Goal: Find specific page/section: Find specific page/section

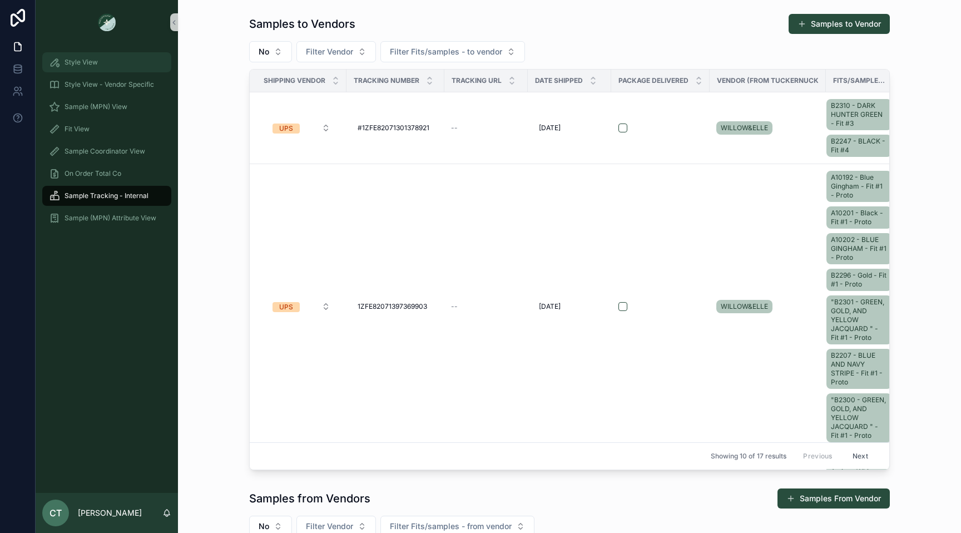
click at [73, 62] on span "Style View" at bounding box center [81, 62] width 33 height 9
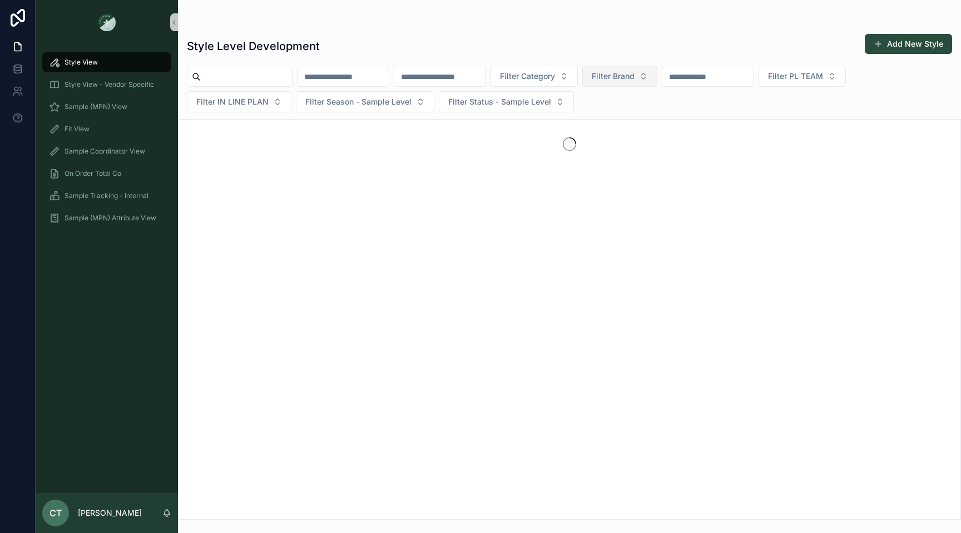
click at [635, 78] on span "Filter Brand" at bounding box center [613, 76] width 43 height 11
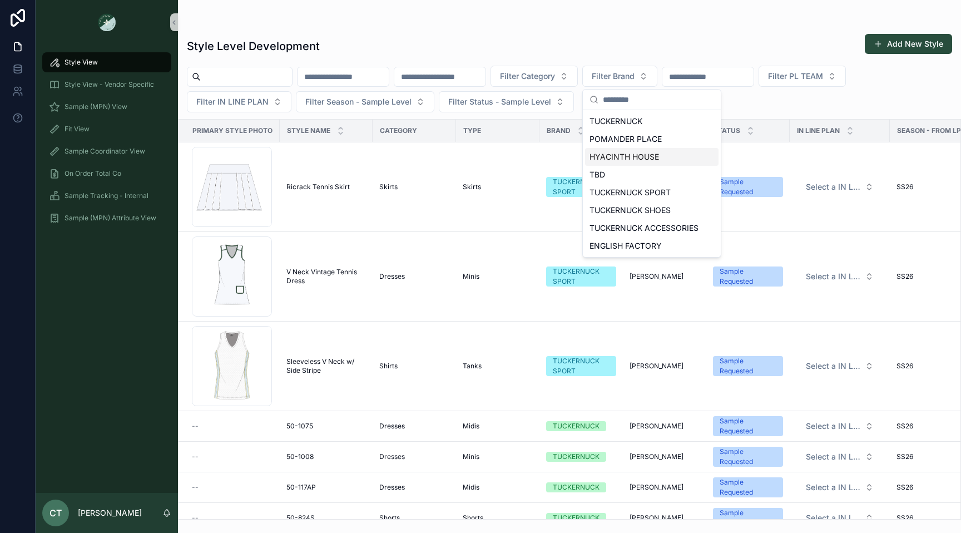
click at [637, 155] on div "HYACINTH HOUSE" at bounding box center [651, 157] width 133 height 18
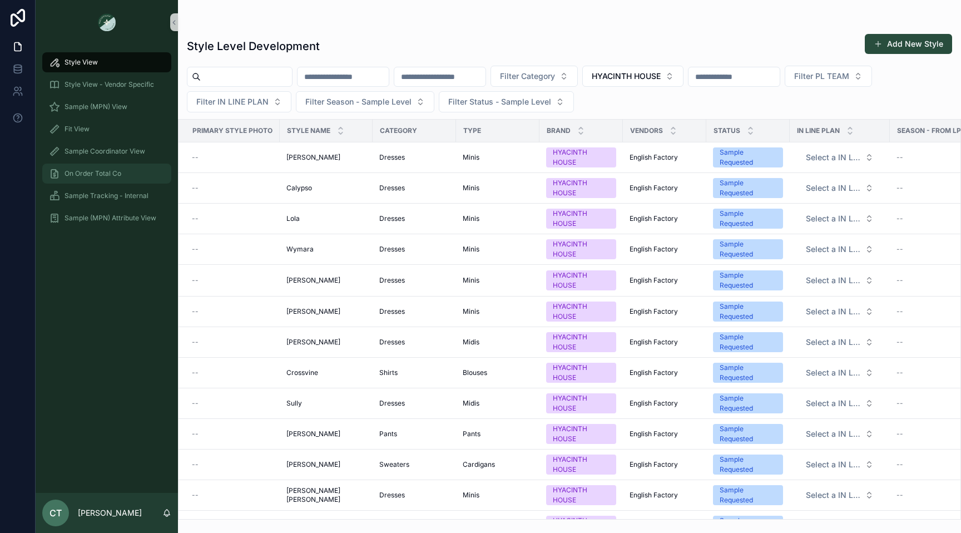
click at [98, 181] on div "On Order Total Co" at bounding box center [107, 174] width 116 height 18
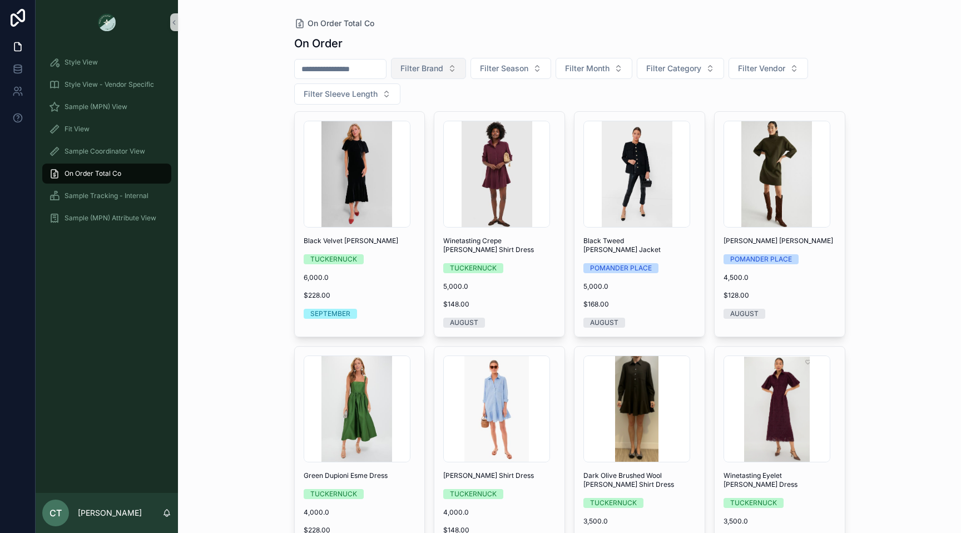
click at [430, 65] on span "Filter Brand" at bounding box center [421, 68] width 43 height 11
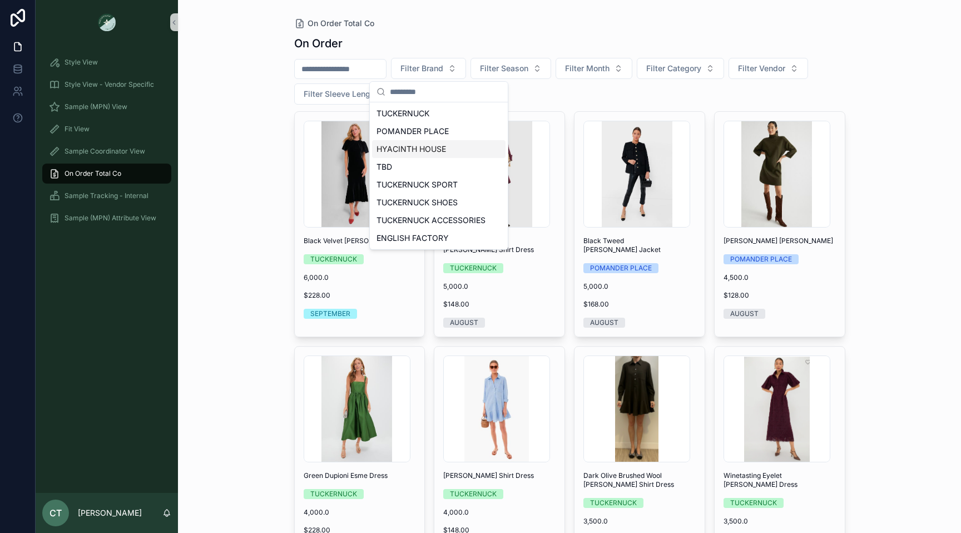
click at [410, 151] on div "HYACINTH HOUSE" at bounding box center [438, 149] width 133 height 18
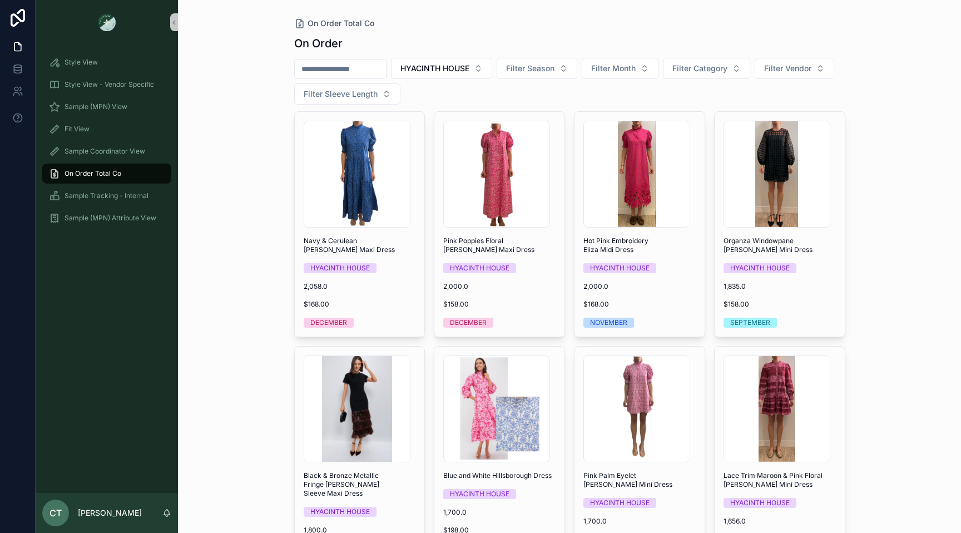
click at [901, 235] on div "On Order Total Co On Order HYACINTH HOUSE Filter Season Filter Month Filter Cat…" at bounding box center [569, 266] width 783 height 533
click at [684, 73] on span "Filter Category" at bounding box center [699, 68] width 55 height 11
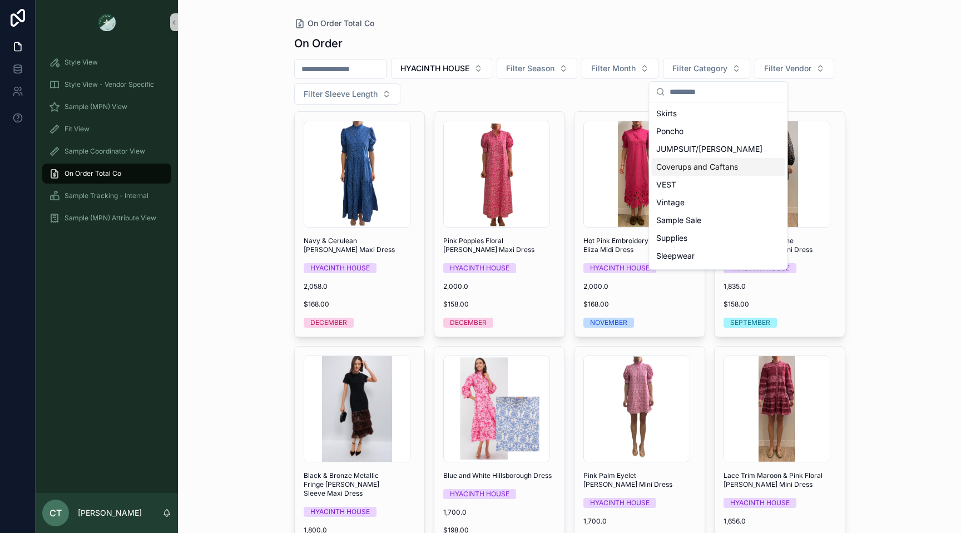
click at [868, 197] on div "On Order Total Co On Order HYACINTH HOUSE Filter Season Filter Month Filter Cat…" at bounding box center [569, 266] width 783 height 533
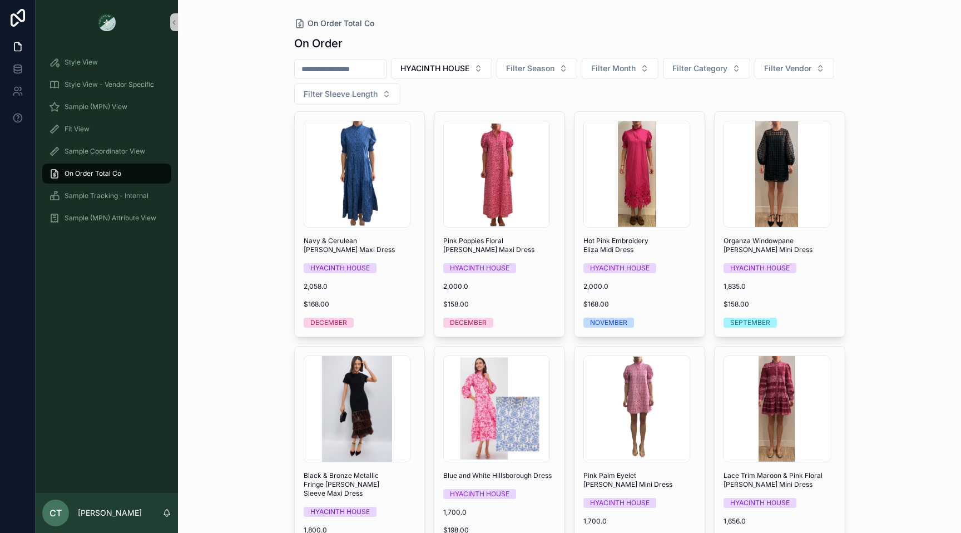
click at [900, 218] on div "On Order Total Co On Order HYACINTH HOUSE Filter Season Filter Month Filter Cat…" at bounding box center [569, 266] width 783 height 533
click at [630, 73] on span "Filter Month" at bounding box center [613, 68] width 44 height 11
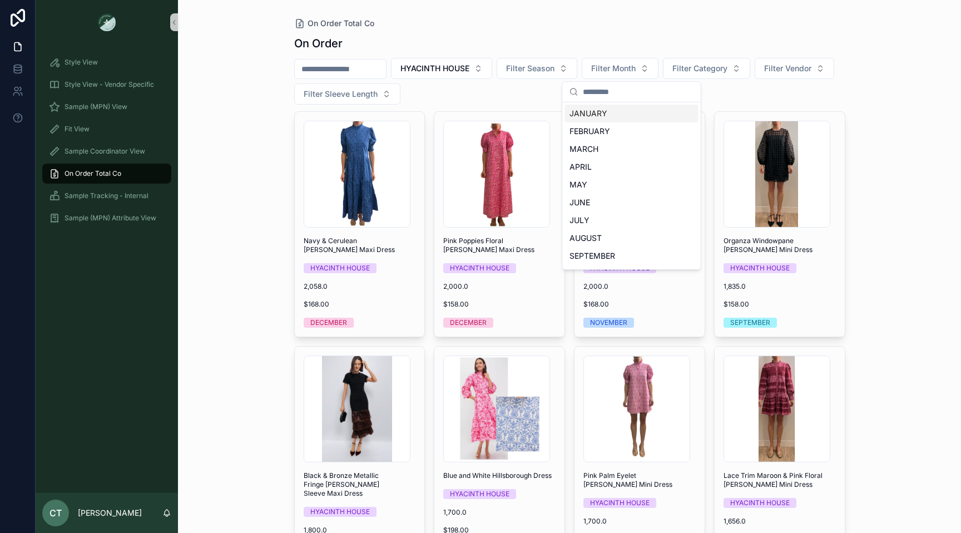
click at [927, 111] on div "On Order Total Co On Order HYACINTH HOUSE Filter Season Filter Month Filter Cat…" at bounding box center [569, 266] width 783 height 533
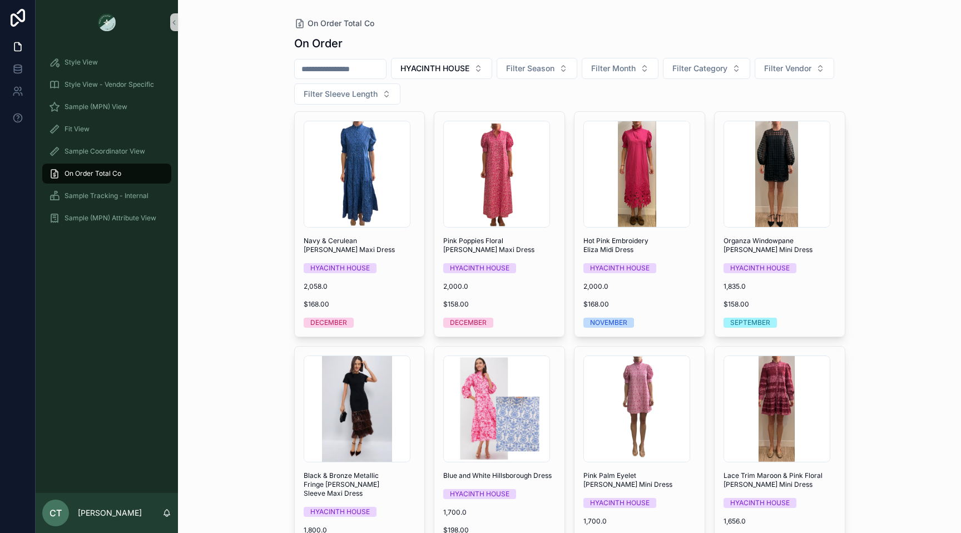
click at [954, 276] on div "On Order Total Co On Order HYACINTH HOUSE Filter Season Filter Month Filter Cat…" at bounding box center [569, 266] width 783 height 533
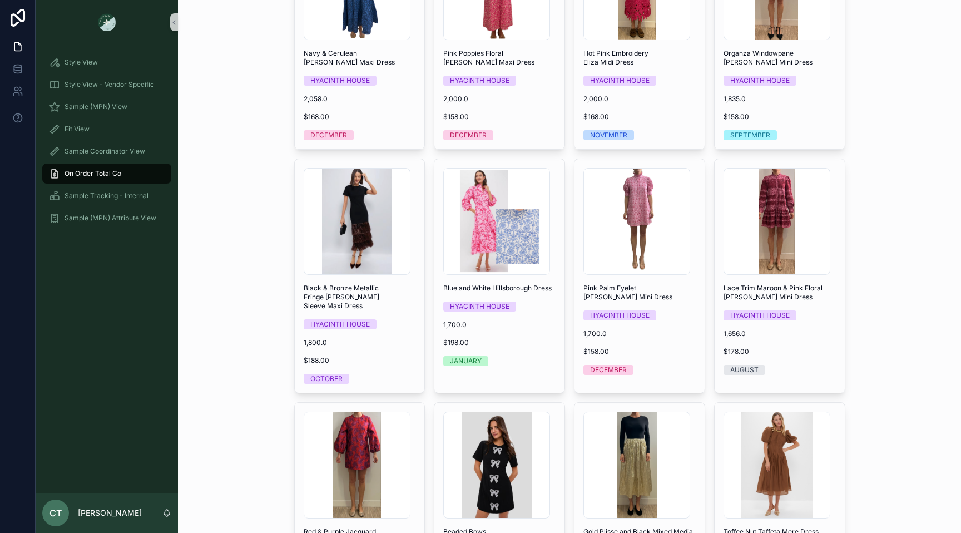
scroll to position [191, 0]
